Goal: Information Seeking & Learning: Learn about a topic

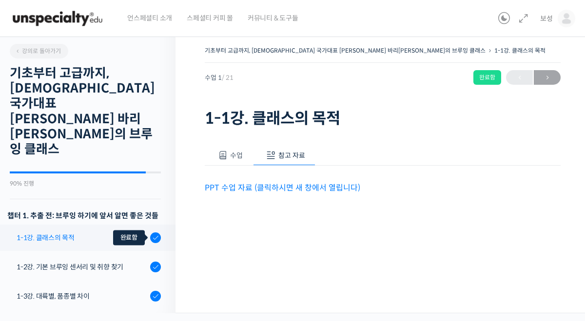
click at [150, 232] on div at bounding box center [155, 238] width 11 height 12
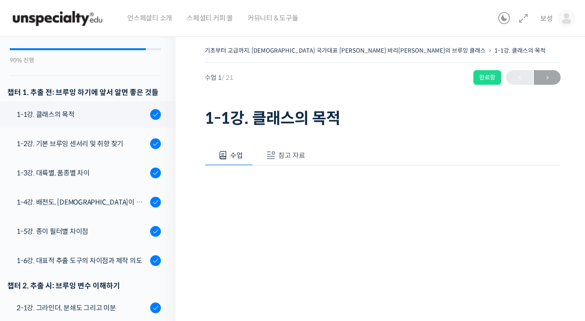
scroll to position [124, 0]
click at [287, 155] on span "참고 자료" at bounding box center [291, 155] width 27 height 9
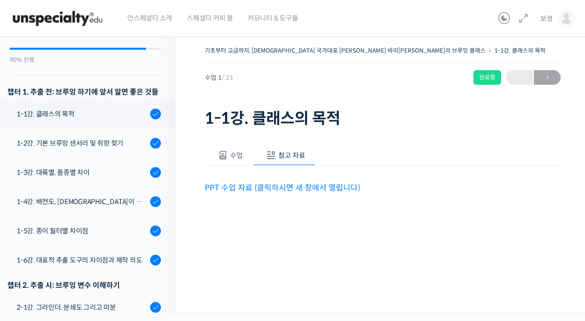
click at [274, 188] on link "PPT 수업 자료 (클릭하시면 새 창에서 열립니다)" at bounding box center [282, 188] width 155 height 10
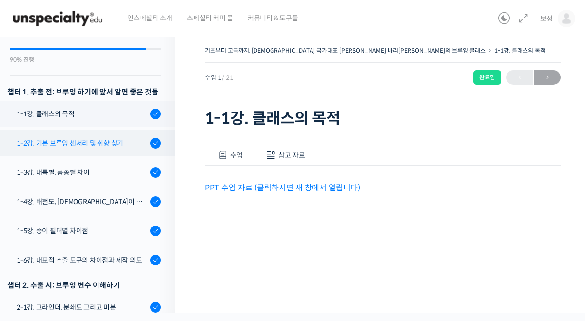
click at [122, 138] on div "1-2강. 기본 브루잉 센서리 및 취향 찾기" at bounding box center [82, 143] width 131 height 11
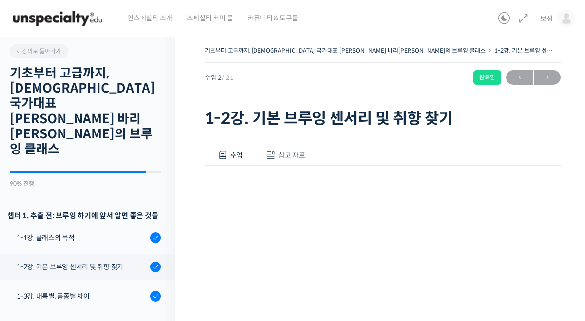
drag, startPoint x: 0, startPoint y: 0, endPoint x: 290, endPoint y: 155, distance: 329.3
click at [290, 155] on span "참고 자료" at bounding box center [291, 155] width 27 height 9
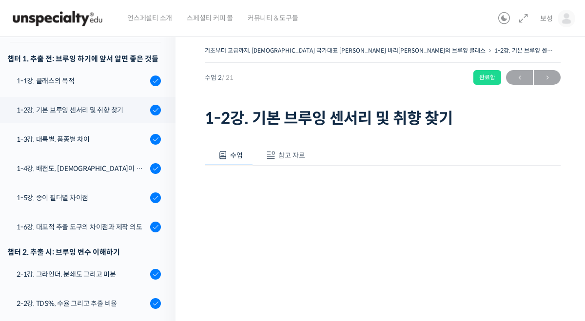
scroll to position [171, 0]
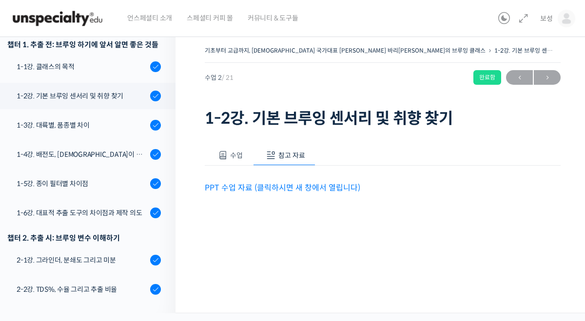
click at [278, 194] on div "수업 참고 자료 영상이 끊기신다면 여기를 클릭해주세요 사용팁 💡 우측 상단의 아이콘들을 클릭하셔서 수업 목록 을 확인하실 수 있습니다. 우측 …" at bounding box center [383, 185] width 356 height 109
click at [291, 181] on p "PPT 수업 자료 (클릭하시면 새 창에서 열립니다)" at bounding box center [383, 187] width 356 height 13
click at [291, 187] on link "PPT 수업 자료 (클릭하시면 새 창에서 열립니다)" at bounding box center [282, 188] width 155 height 10
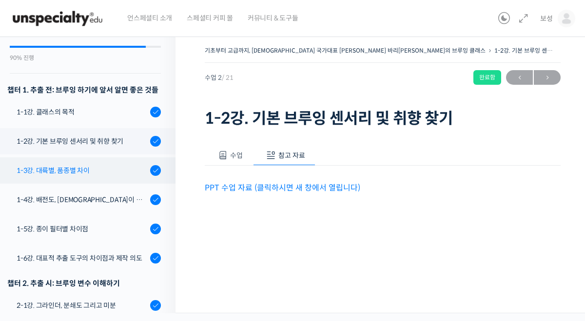
scroll to position [123, 0]
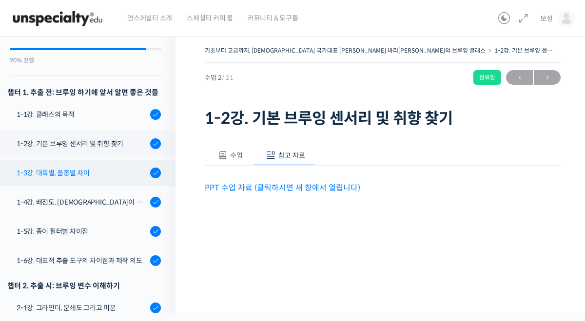
click at [90, 168] on div "1-3강. 대륙별, 품종별 차이" at bounding box center [82, 173] width 131 height 11
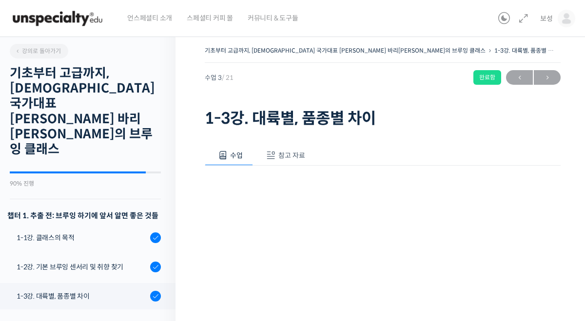
scroll to position [194, 0]
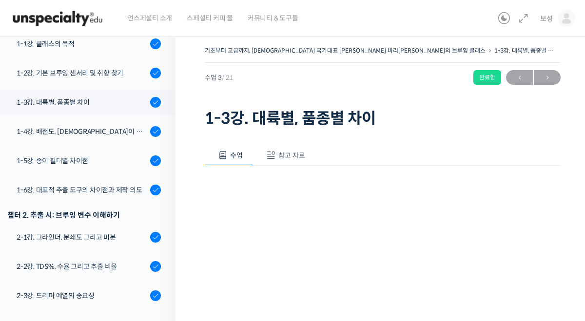
click at [287, 156] on span "참고 자료" at bounding box center [291, 155] width 27 height 9
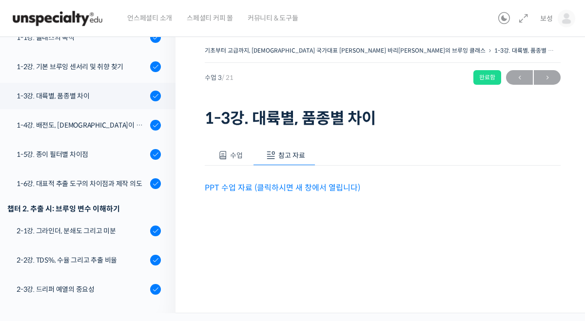
click at [293, 198] on div "수업 참고 자료 영상이 끊기신다면 여기를 클릭해주세요 사용팁 💡 우측 상단의 아이콘들을 클릭하셔서 수업 목록 을 확인하실 수 있습니다. 우측 …" at bounding box center [383, 185] width 356 height 109
click at [295, 192] on p "PPT 수업 자료 (클릭하시면 새 창에서 열립니다)" at bounding box center [383, 187] width 356 height 13
click at [296, 188] on link "PPT 수업 자료 (클릭하시면 새 창에서 열립니다)" at bounding box center [282, 188] width 155 height 10
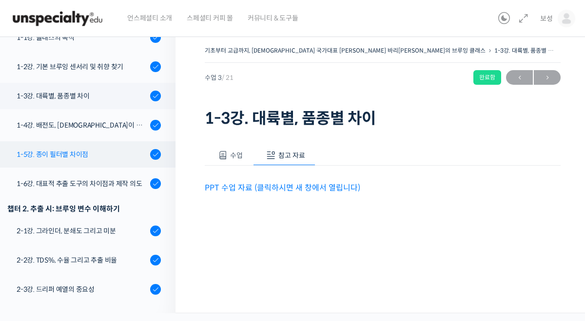
click at [117, 149] on div "1-5강. 종이 필터별 차이점" at bounding box center [82, 154] width 131 height 11
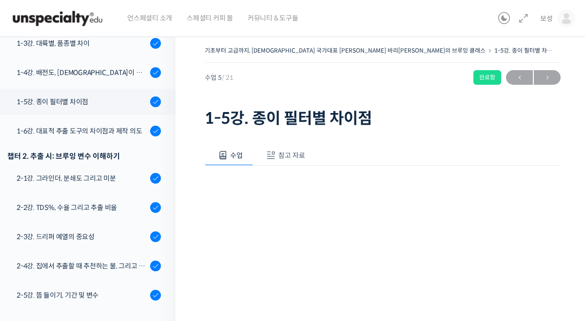
scroll to position [259, 0]
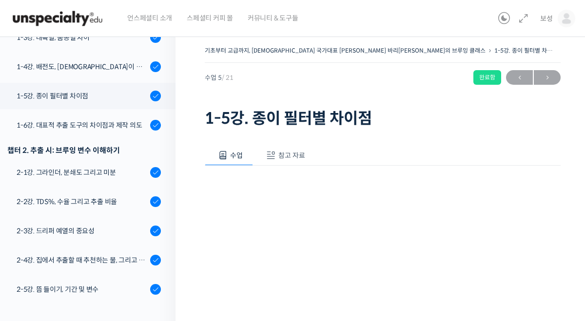
click at [283, 150] on button "참고 자료" at bounding box center [284, 155] width 62 height 20
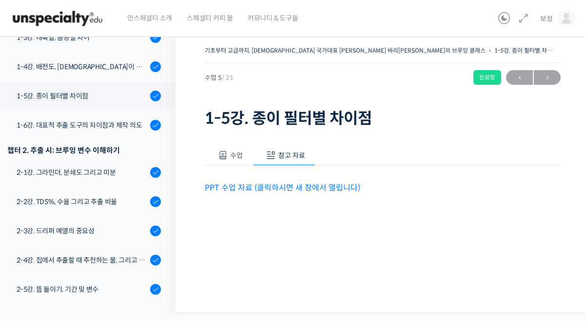
click at [291, 194] on div "수업 참고 자료 영상이 끊기신다면 여기를 클릭해주세요 PPT 수업 자료 (클릭하시면 새 창에서 열립니다)" at bounding box center [383, 185] width 356 height 109
click at [291, 189] on link "PPT 수업 자료 (클릭하시면 새 창에서 열립니다)" at bounding box center [282, 188] width 155 height 10
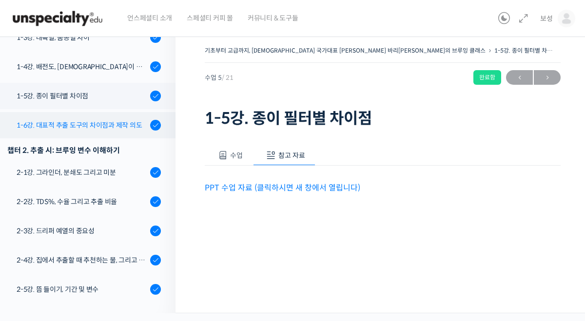
click at [112, 112] on link "1-6강. 대표적 추출 도구의 차이점과 제작 의도" at bounding box center [85, 125] width 180 height 26
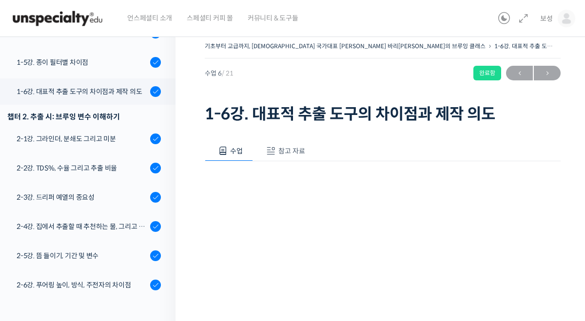
click at [296, 155] on button "참고 자료" at bounding box center [284, 151] width 62 height 20
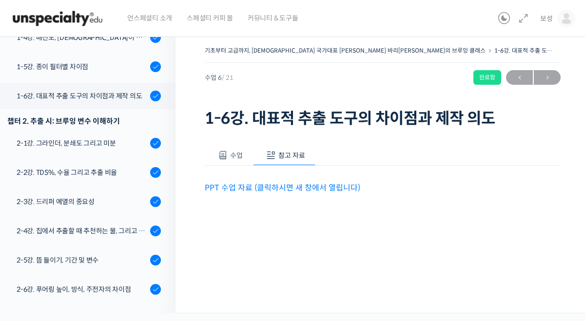
click at [297, 184] on link "PPT 수업 자료 (클릭하시면 새 창에서 열립니다)" at bounding box center [282, 188] width 155 height 10
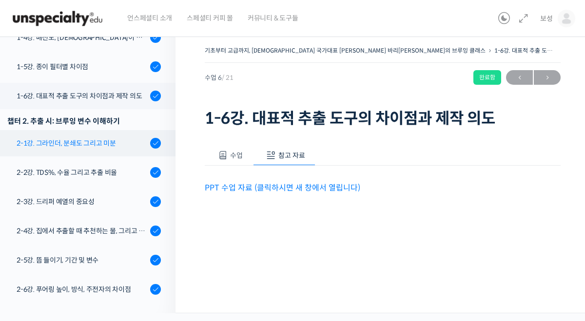
click at [114, 130] on link "2-1강. 그라인더, 분쇄도 그리고 미분" at bounding box center [85, 143] width 180 height 26
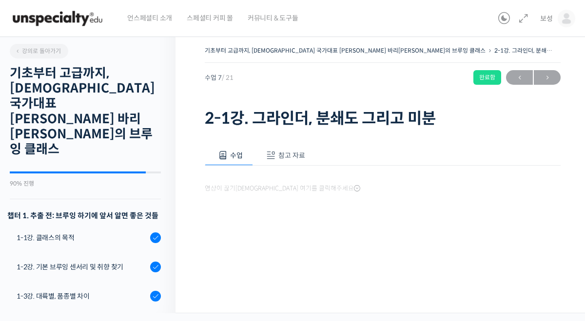
scroll to position [233, 0]
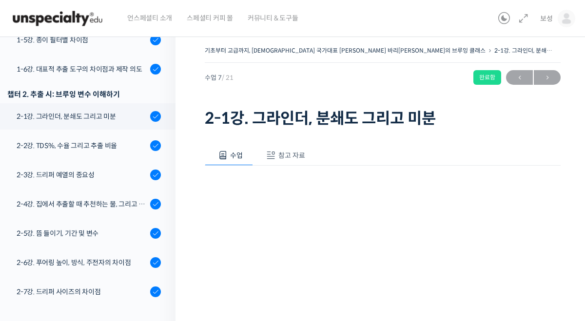
drag, startPoint x: 0, startPoint y: 0, endPoint x: 296, endPoint y: 160, distance: 336.8
click at [296, 160] on button "참고 자료" at bounding box center [284, 155] width 62 height 20
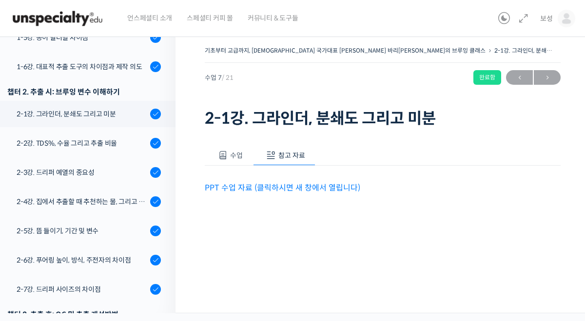
click at [285, 203] on div "수업 참고 자료 영상이 끊기[DEMOGRAPHIC_DATA]를 클릭해주세요 PPT 수업 자료 (클릭하시면 새 창에서 열립니다)" at bounding box center [383, 185] width 356 height 109
click at [290, 186] on link "PPT 수업 자료 (클릭하시면 새 창에서 열립니다)" at bounding box center [282, 188] width 155 height 10
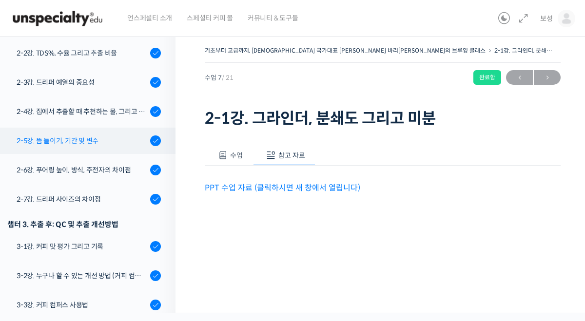
scroll to position [412, 0]
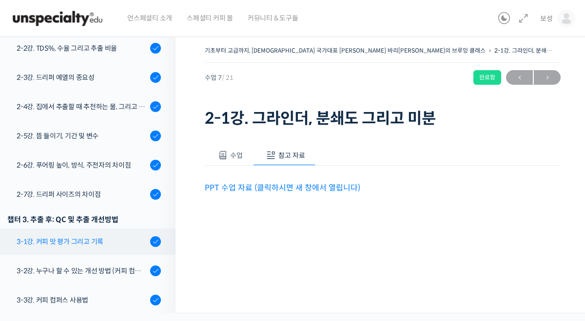
click at [104, 236] on div "3-1강. 커피 맛 평가 그리고 기록" at bounding box center [82, 241] width 131 height 11
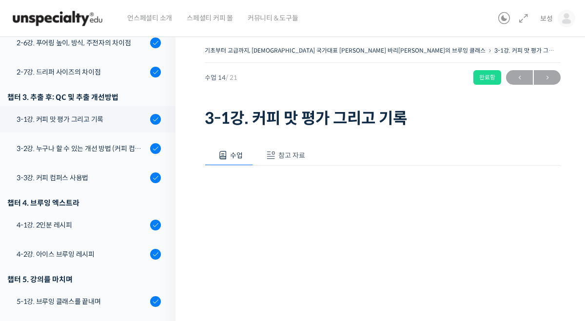
scroll to position [540, 0]
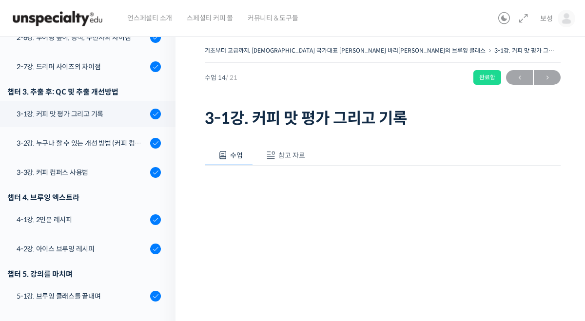
click at [291, 155] on span "참고 자료" at bounding box center [291, 155] width 27 height 9
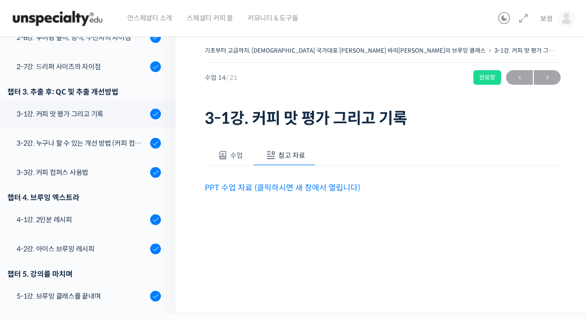
click at [286, 185] on link "PPT 수업 자료 (클릭하시면 새 창에서 열립니다)" at bounding box center [282, 188] width 155 height 10
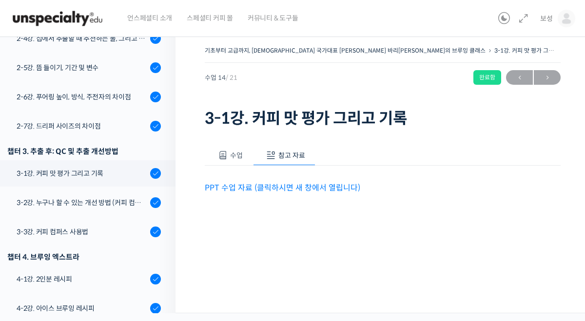
scroll to position [554, 0]
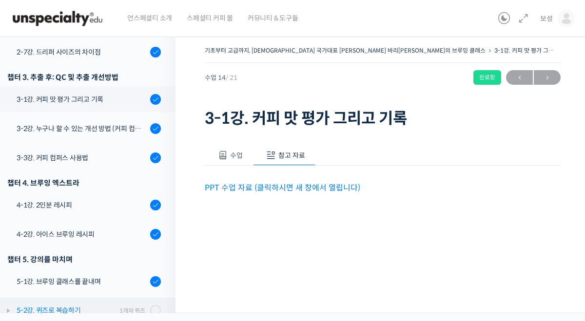
click at [89, 298] on link "5-2강. 퀴즈로 복습하기 1개의 퀴즈" at bounding box center [85, 310] width 180 height 25
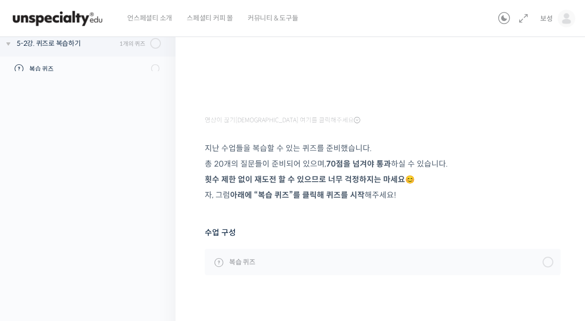
scroll to position [256, 0]
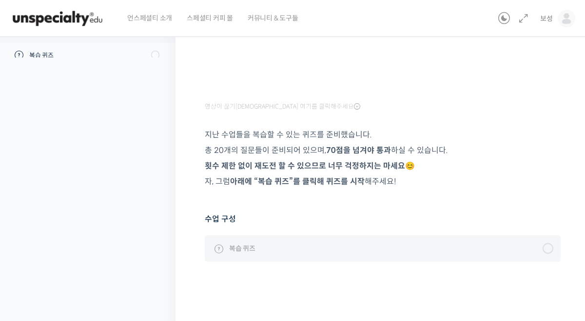
click at [244, 251] on span "복습 퀴즈" at bounding box center [242, 248] width 26 height 11
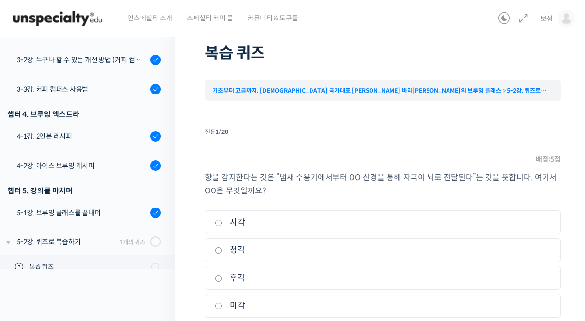
scroll to position [87, 0]
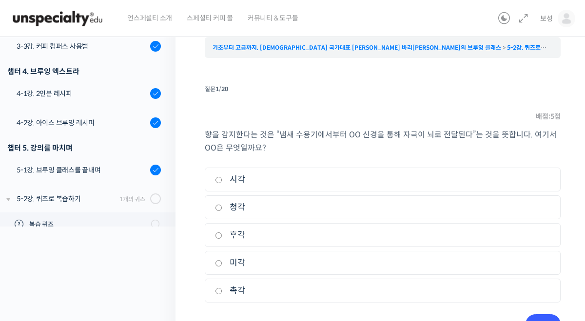
click at [240, 240] on label "후각" at bounding box center [382, 234] width 335 height 13
click at [222, 239] on input "후각" at bounding box center [218, 235] width 7 height 6
radio input "true"
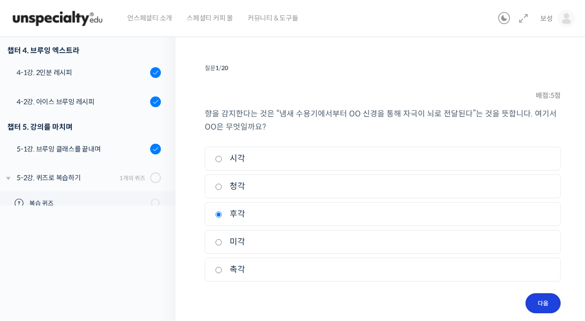
click at [543, 305] on input "다음" at bounding box center [542, 303] width 35 height 20
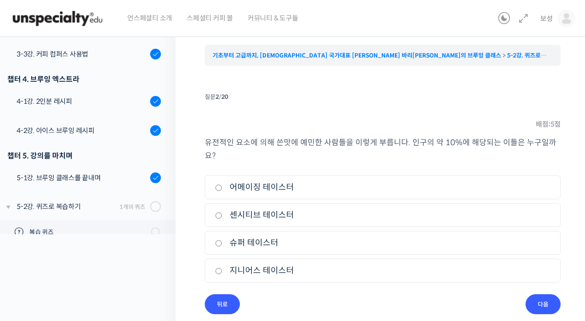
click at [246, 208] on label "센시티브 테이스터" at bounding box center [382, 214] width 335 height 13
click at [222, 212] on input "센시티브 테이스터" at bounding box center [218, 215] width 7 height 6
radio input "true"
click at [544, 296] on input "다음" at bounding box center [542, 304] width 35 height 20
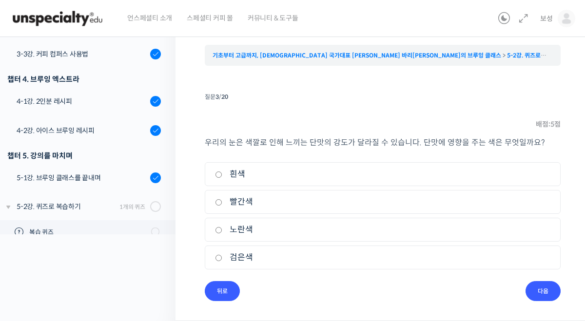
click at [254, 235] on label "노란색" at bounding box center [382, 229] width 335 height 13
click at [222, 233] on input "노란색" at bounding box center [218, 230] width 7 height 6
radio input "true"
click at [548, 286] on input "다음" at bounding box center [542, 291] width 35 height 20
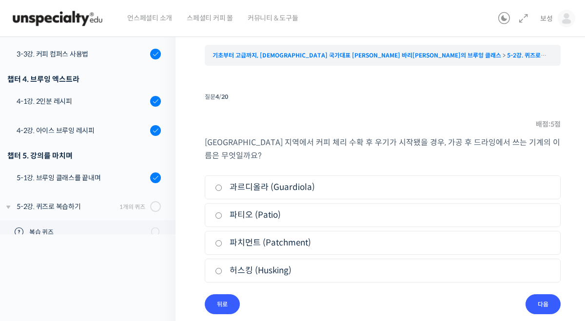
click at [306, 236] on label "파치먼트 (Patchment)" at bounding box center [382, 242] width 335 height 13
click at [222, 240] on input "파치먼트 (Patchment)" at bounding box center [218, 243] width 7 height 6
radio input "true"
click at [555, 294] on input "다음" at bounding box center [542, 304] width 35 height 20
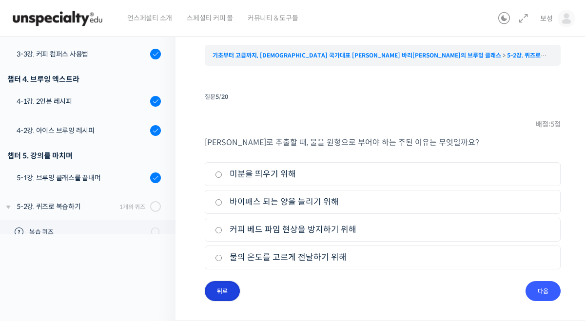
click at [234, 294] on input "뒤로" at bounding box center [222, 291] width 35 height 20
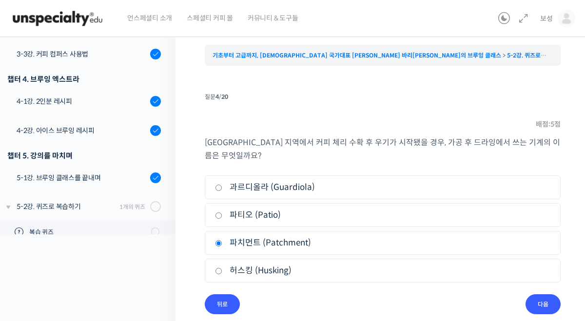
click at [243, 208] on label "파티오 (Patio)" at bounding box center [382, 214] width 335 height 13
click at [222, 212] on input "파티오 (Patio)" at bounding box center [218, 215] width 7 height 6
radio input "true"
click at [529, 295] on input "다음" at bounding box center [542, 304] width 35 height 20
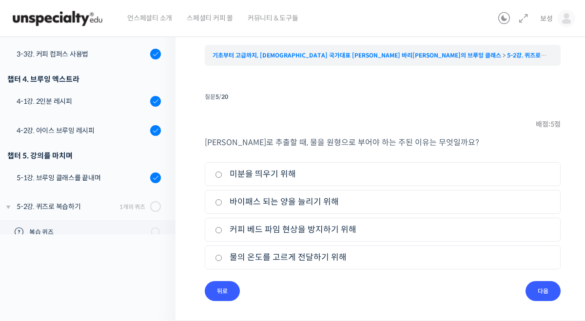
click at [315, 233] on label "커피 베드 파임 현상을 방지하기 위해" at bounding box center [382, 229] width 335 height 13
click at [222, 233] on input "커피 베드 파임 현상을 방지하기 위해" at bounding box center [218, 230] width 7 height 6
radio input "true"
click at [543, 288] on input "다음" at bounding box center [542, 291] width 35 height 20
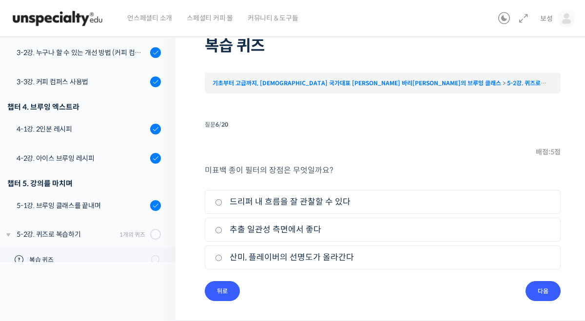
scroll to position [51, 0]
drag, startPoint x: 216, startPoint y: 171, endPoint x: 225, endPoint y: 172, distance: 9.3
click at [225, 172] on p "미표백 종이 필터의 장점은 무엇일까요?" at bounding box center [383, 170] width 356 height 13
drag, startPoint x: 208, startPoint y: 169, endPoint x: 236, endPoint y: 171, distance: 27.8
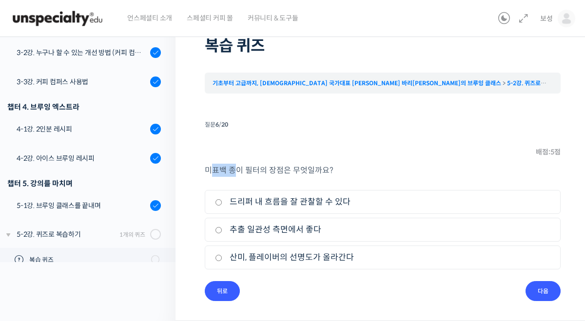
click at [236, 171] on p "미표백 종이 필터의 장점은 무엇일까요?" at bounding box center [383, 170] width 356 height 13
click at [270, 232] on label "추출 일관성 측면에서 좋다" at bounding box center [382, 229] width 335 height 13
click at [222, 232] on input "추출 일관성 측면에서 좋다" at bounding box center [218, 230] width 7 height 6
radio input "true"
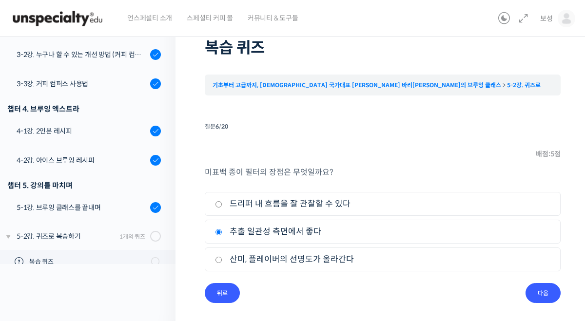
click at [318, 257] on label "산미, 플레이버의 선명도가 올라간다" at bounding box center [382, 259] width 335 height 13
click at [222, 257] on input "산미, 플레이버의 선명도가 올라간다" at bounding box center [218, 260] width 7 height 6
radio input "true"
click at [530, 288] on input "다음" at bounding box center [542, 293] width 35 height 20
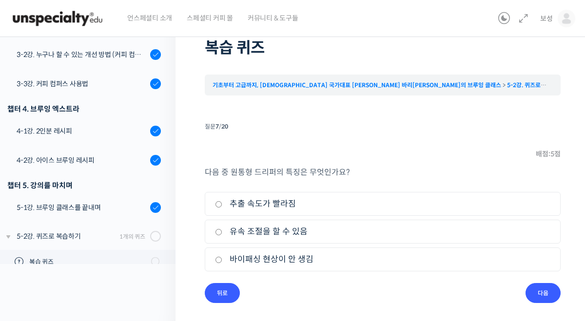
click at [272, 204] on label "추출 속도가 빨라짐" at bounding box center [382, 203] width 335 height 13
click at [222, 204] on input "추출 속도가 빨라짐" at bounding box center [218, 204] width 7 height 6
radio input "true"
click at [544, 301] on input "다음" at bounding box center [542, 293] width 35 height 20
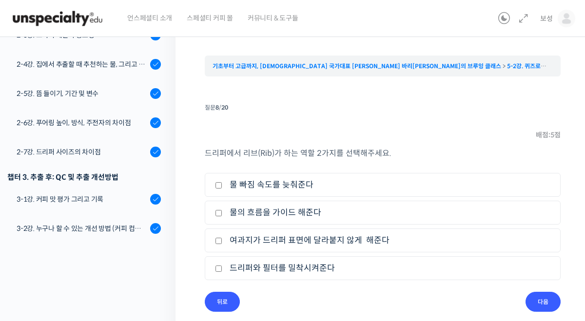
scroll to position [438, 0]
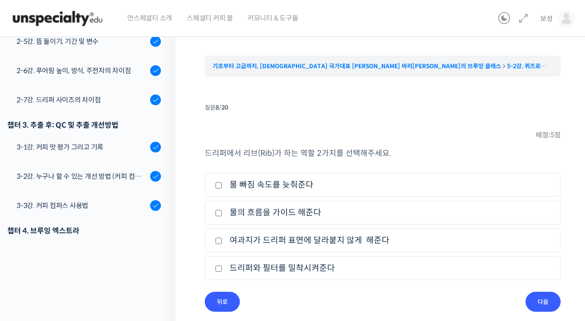
click at [86, 163] on link "3-2강. 누구나 할 수 있는 개선 방법 (커피 컴퍼스)" at bounding box center [85, 176] width 180 height 26
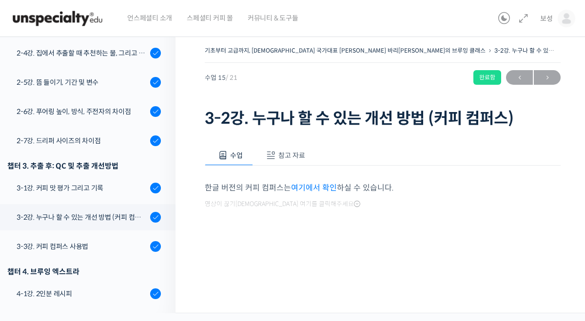
scroll to position [554, 0]
